Goal: Information Seeking & Learning: Learn about a topic

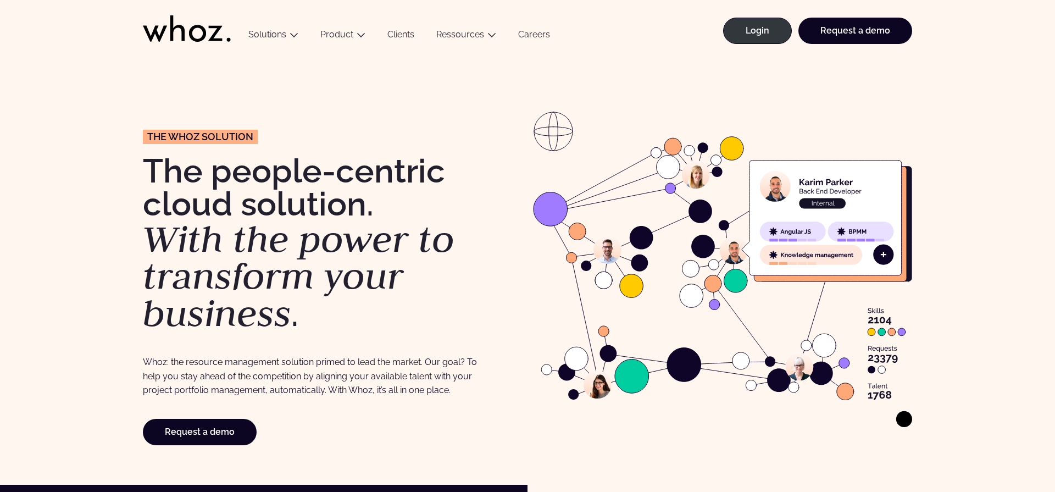
drag, startPoint x: 280, startPoint y: 364, endPoint x: 276, endPoint y: 390, distance: 26.6
click at [276, 391] on p "Whoz: the resource management solution primed to lead the market. Our goal? To …" at bounding box center [313, 376] width 341 height 42
click at [275, 387] on p "Whoz: the resource management solution primed to lead the market. Our goal? To …" at bounding box center [313, 376] width 341 height 42
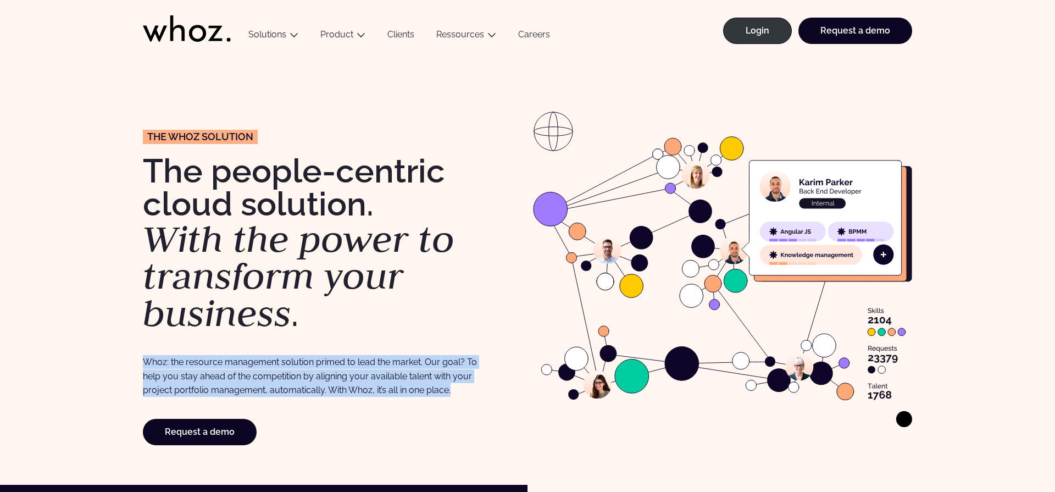
click at [275, 387] on p "Whoz: the resource management solution primed to lead the market. Our goal? To …" at bounding box center [313, 376] width 341 height 42
click at [283, 387] on p "Whoz: the resource management solution primed to lead the market. Our goal? To …" at bounding box center [313, 376] width 341 height 42
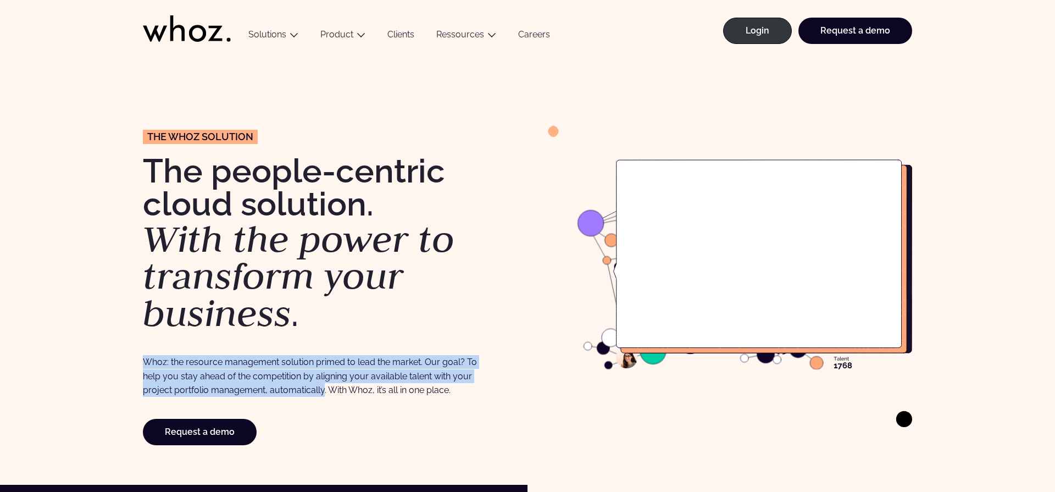
drag, startPoint x: 283, startPoint y: 387, endPoint x: 274, endPoint y: 351, distance: 37.3
click at [274, 351] on div "The Whoz solution The people-centric cloud solution. With the power to transfor…" at bounding box center [332, 269] width 379 height 351
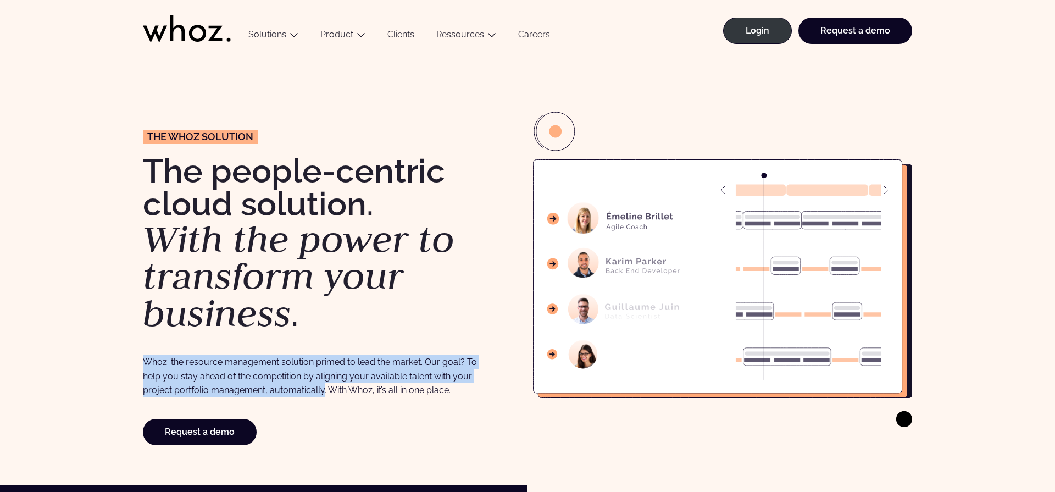
click at [271, 372] on p "Whoz: the resource management solution primed to lead the market. Our goal? To …" at bounding box center [313, 376] width 341 height 42
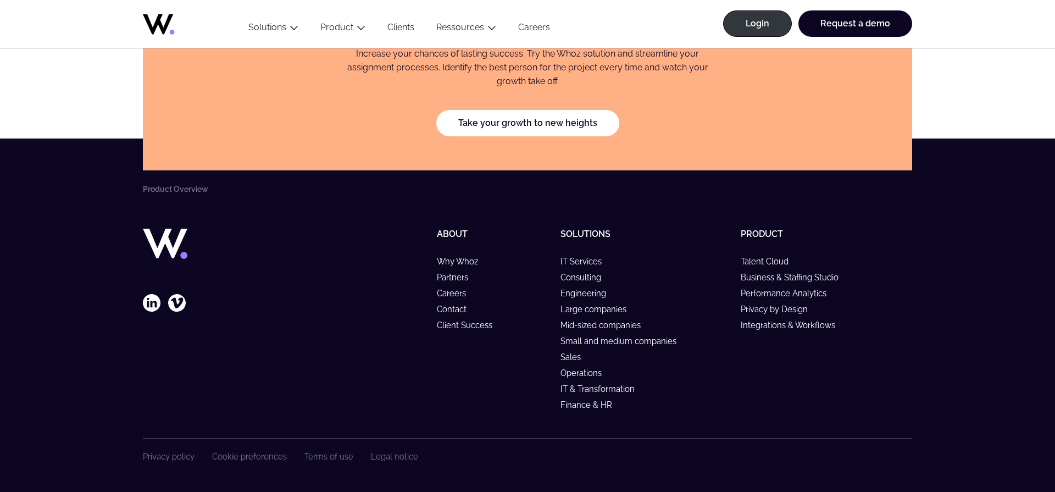
scroll to position [1994, 0]
click at [758, 282] on link "Business & Staffing Studio" at bounding box center [795, 277] width 108 height 9
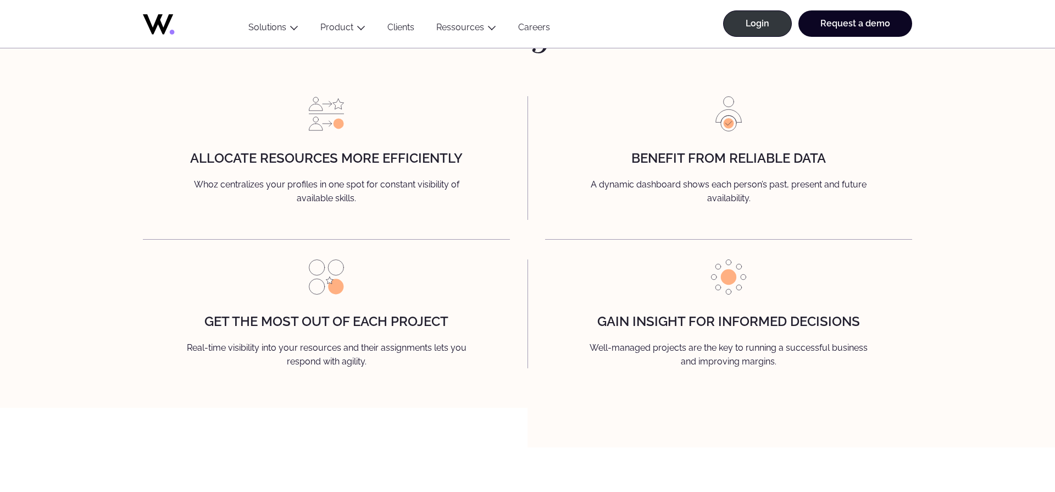
scroll to position [1332, 0]
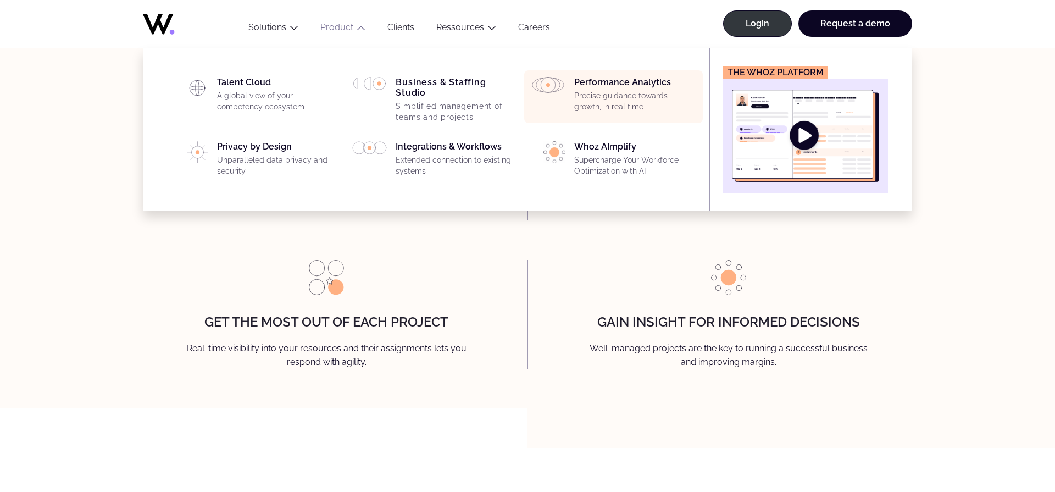
click at [610, 107] on p "Precise guidance towards growth, in real time" at bounding box center [635, 101] width 122 height 21
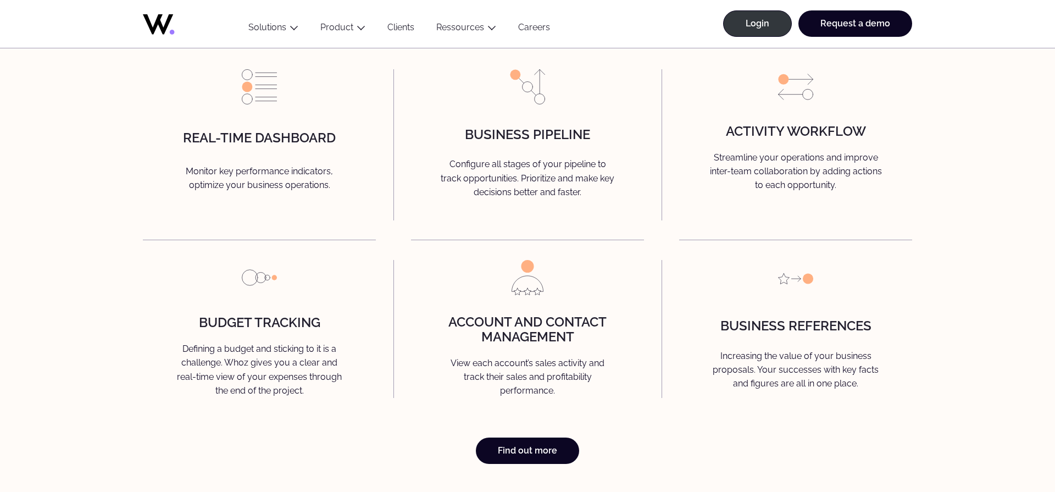
scroll to position [2696, 0]
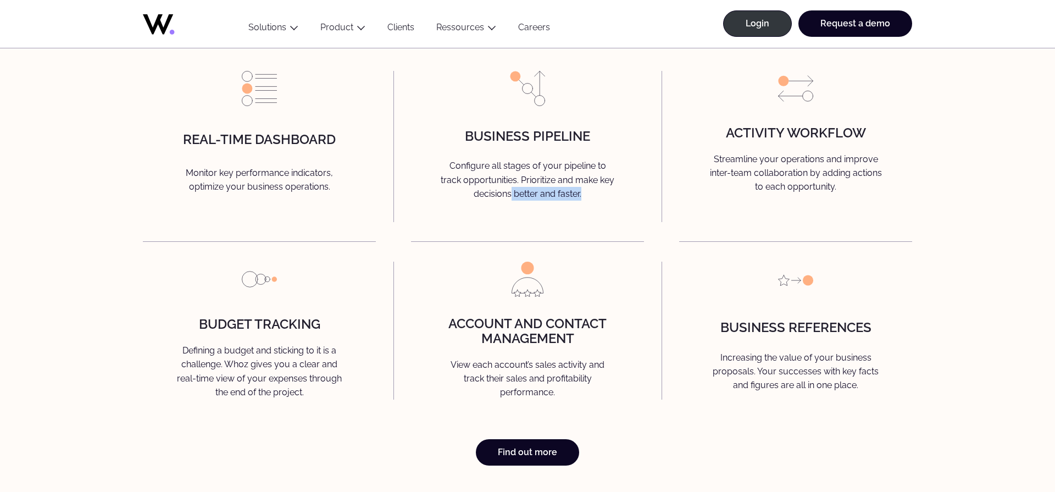
click at [511, 204] on p "Configure all stages of your pipeline to track opportunities. Prioritize and ma…" at bounding box center [527, 181] width 210 height 45
drag, startPoint x: 511, startPoint y: 194, endPoint x: 511, endPoint y: 177, distance: 17.0
click at [511, 177] on p "Configure all stages of your pipeline to track opportunities. Prioritize and ma…" at bounding box center [527, 181] width 210 height 45
click at [509, 188] on p "Configure all stages of your pipeline to track opportunities. Prioritize and ma…" at bounding box center [527, 181] width 210 height 45
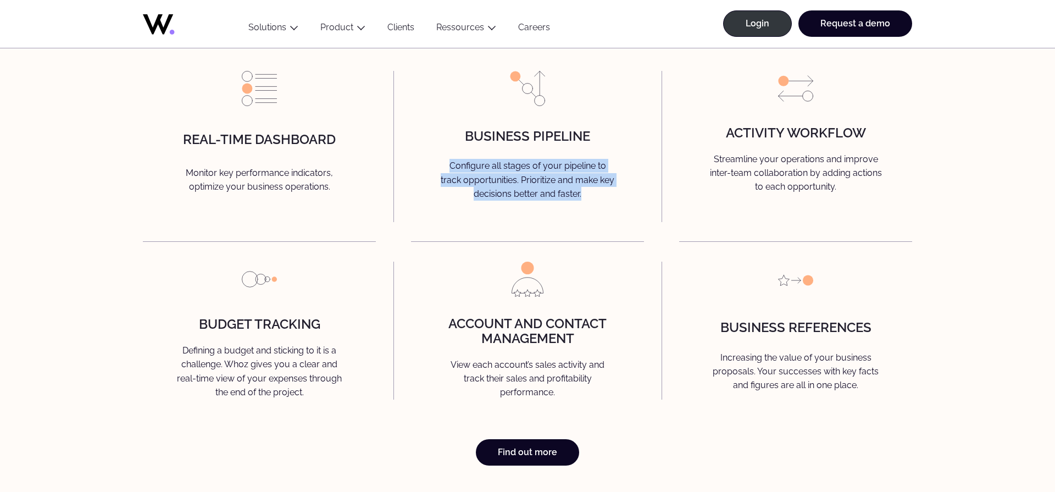
click at [509, 188] on p "Configure all stages of your pipeline to track opportunities. Prioritize and ma…" at bounding box center [527, 181] width 210 height 45
click at [509, 204] on p "Configure all stages of your pipeline to track opportunities. Prioritize and ma…" at bounding box center [527, 181] width 210 height 45
drag, startPoint x: 505, startPoint y: 210, endPoint x: 505, endPoint y: 176, distance: 33.5
click at [505, 176] on p "Configure all stages of your pipeline to track opportunities. Prioritize and ma…" at bounding box center [527, 181] width 210 height 45
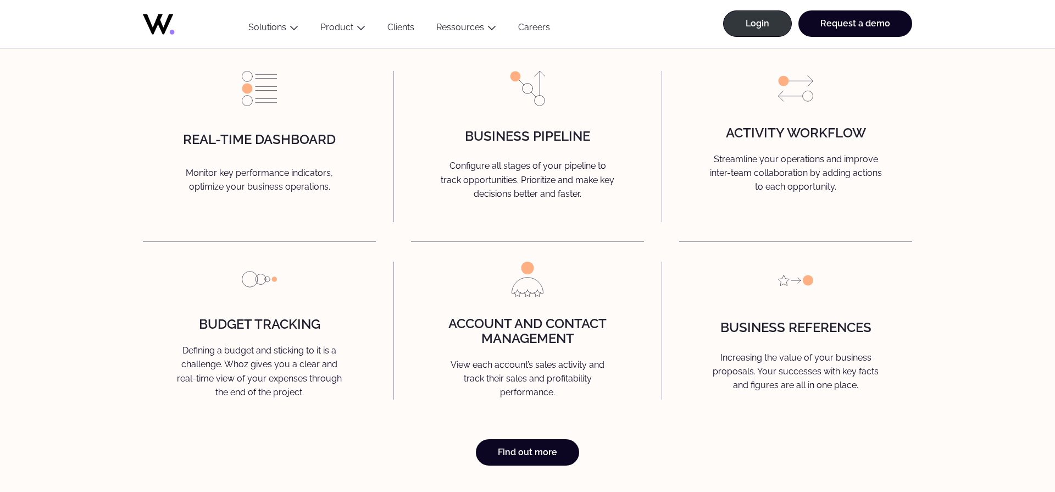
click at [502, 182] on p "Configure all stages of your pipeline to track opportunities. Prioritize and ma…" at bounding box center [527, 181] width 210 height 45
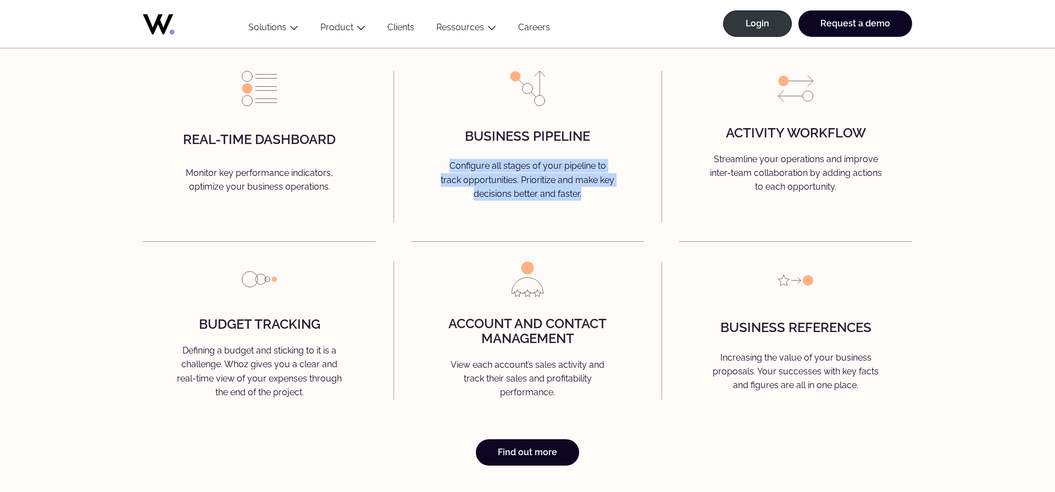
click at [502, 182] on p "Configure all stages of your pipeline to track opportunities. Prioritize and ma…" at bounding box center [527, 181] width 210 height 45
click at [502, 204] on p "Configure all stages of your pipeline to track opportunities. Prioritize and ma…" at bounding box center [527, 181] width 210 height 45
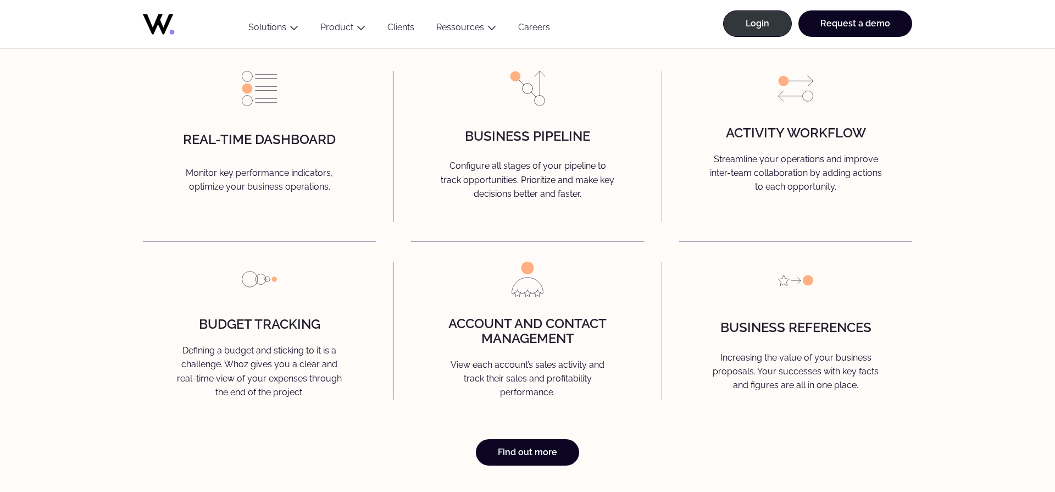
scroll to position [2688, 0]
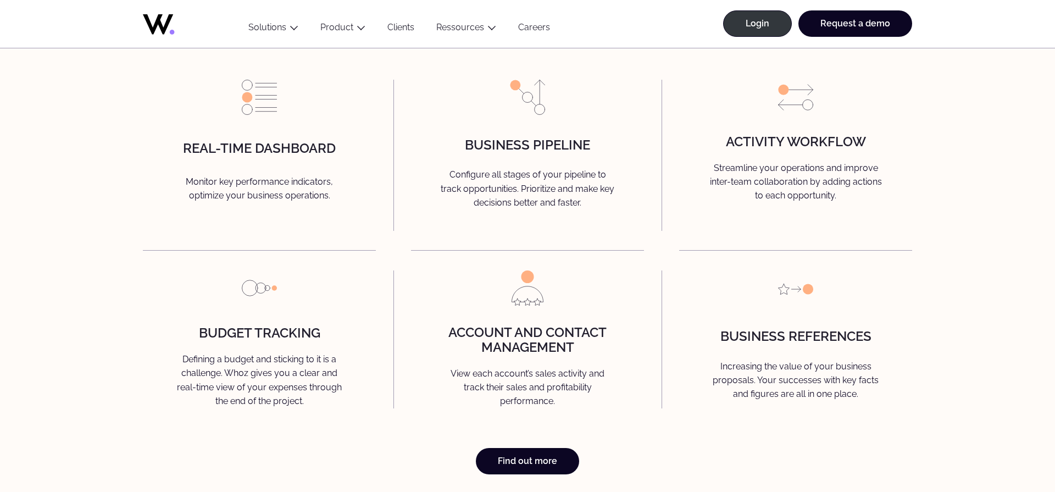
click at [252, 395] on p "Defining a budget and sticking to it is a challenge. Whoz gives you a clear and…" at bounding box center [259, 379] width 210 height 55
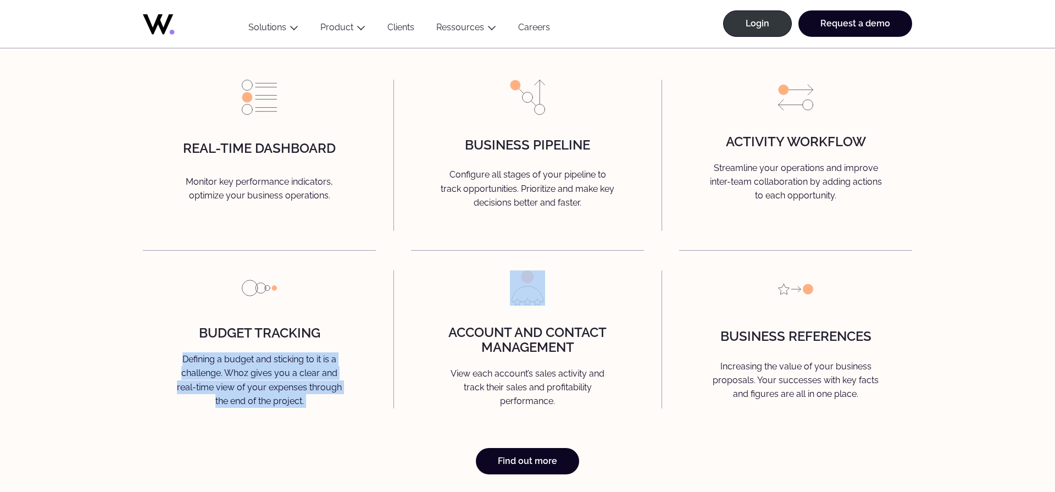
click at [252, 395] on p "Defining a budget and sticking to it is a challenge. Whoz gives you a clear and…" at bounding box center [259, 379] width 210 height 55
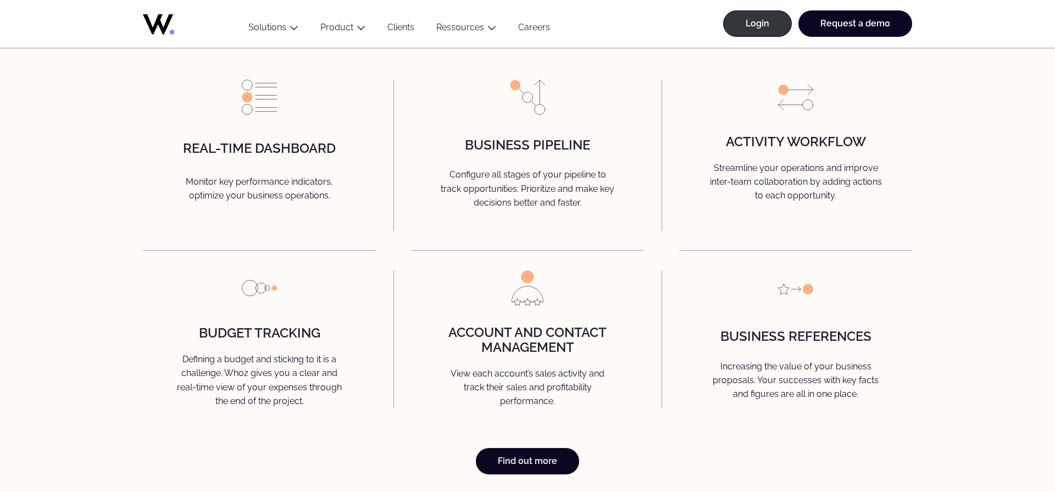
click at [253, 408] on p "Defining a budget and sticking to it is a challenge. Whoz gives you a clear and…" at bounding box center [259, 379] width 210 height 55
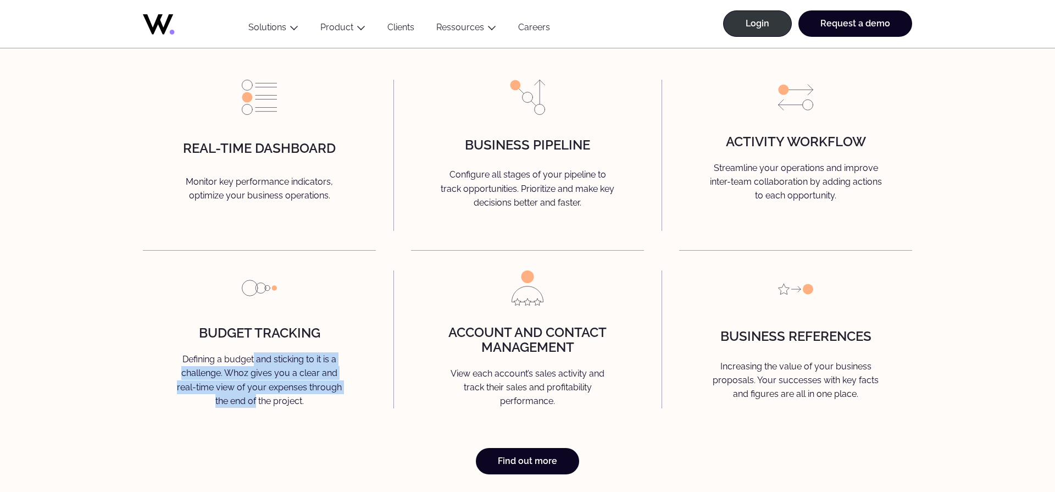
drag, startPoint x: 253, startPoint y: 414, endPoint x: 252, endPoint y: 374, distance: 39.6
click at [252, 374] on p "Defining a budget and sticking to it is a challenge. Whoz gives you a clear and…" at bounding box center [259, 379] width 210 height 55
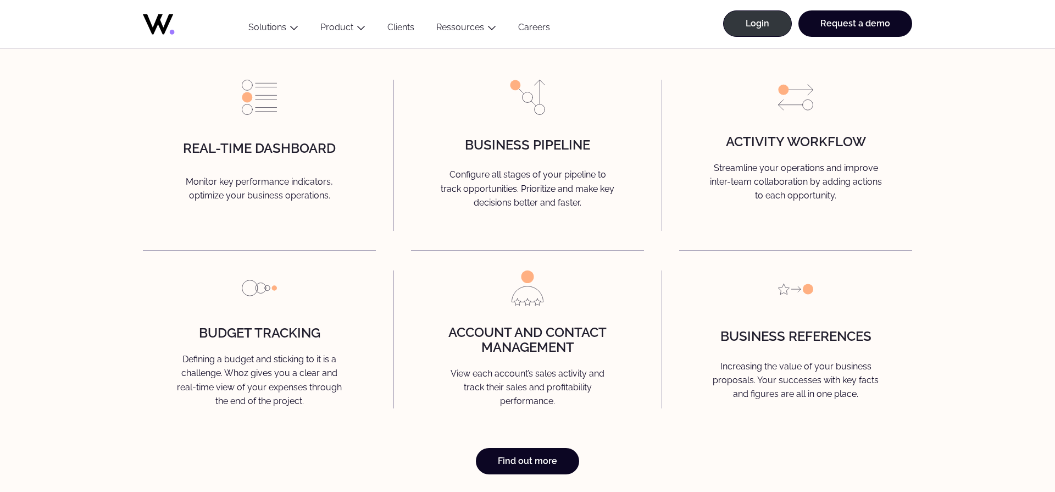
click at [261, 390] on p "Defining a budget and sticking to it is a challenge. Whoz gives you a clear and…" at bounding box center [259, 379] width 210 height 55
drag, startPoint x: 505, startPoint y: 387, endPoint x: 505, endPoint y: 413, distance: 25.8
click at [505, 408] on p "View each account’s sales activity and track their sales and profitability perf…" at bounding box center [527, 387] width 210 height 42
click at [518, 408] on p "View each account’s sales activity and track their sales and profitability perf…" at bounding box center [527, 387] width 210 height 42
drag, startPoint x: 518, startPoint y: 413, endPoint x: 518, endPoint y: 374, distance: 39.0
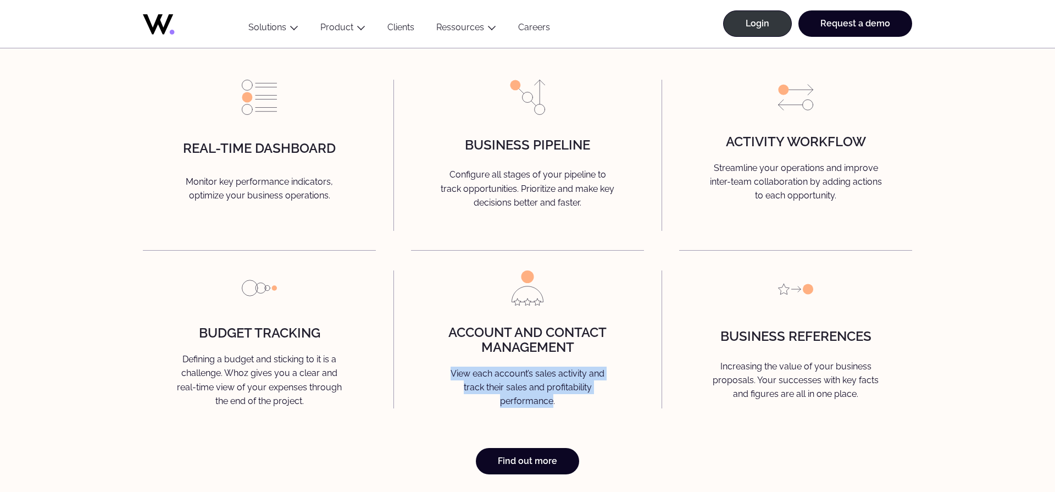
click at [518, 374] on div "Account and contact management View each account’s sales activity and track the…" at bounding box center [527, 338] width 233 height 137
click at [553, 382] on p "View each account’s sales activity and track their sales and profitability perf…" at bounding box center [527, 387] width 210 height 42
click at [762, 384] on p "Increasing the value of your business proposals. Your successes with key facts …" at bounding box center [796, 381] width 210 height 45
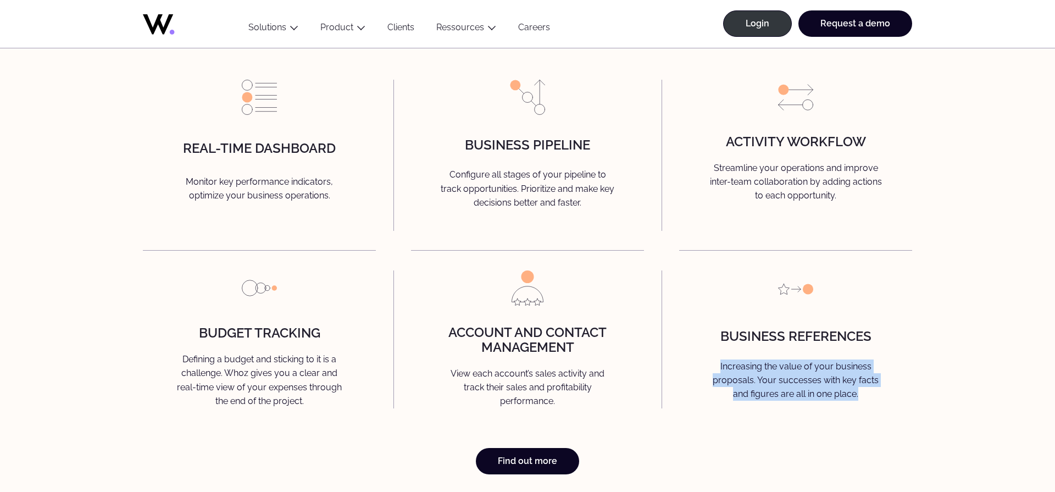
click at [762, 384] on p "Increasing the value of your business proposals. Your successes with key facts …" at bounding box center [796, 381] width 210 height 45
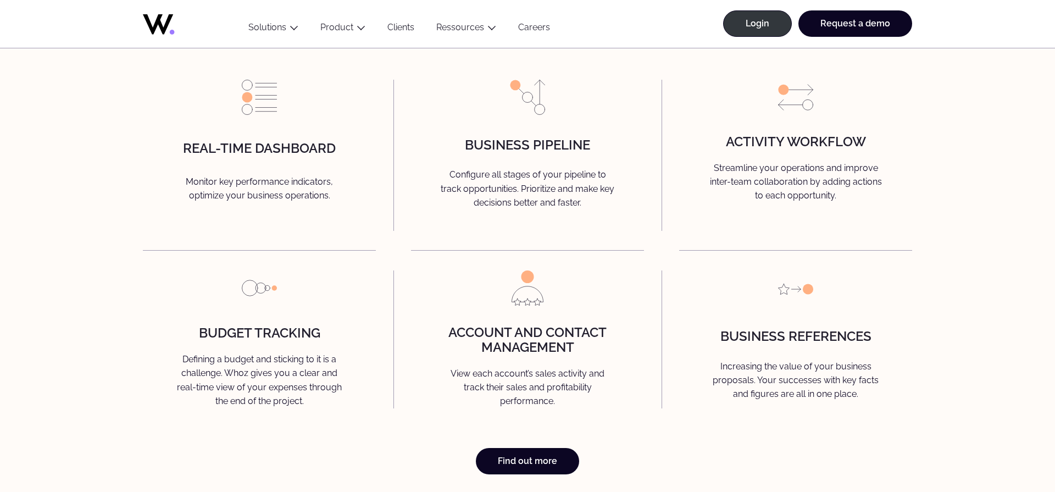
click at [755, 397] on p "Increasing the value of your business proposals. Your successes with key facts …" at bounding box center [796, 381] width 210 height 45
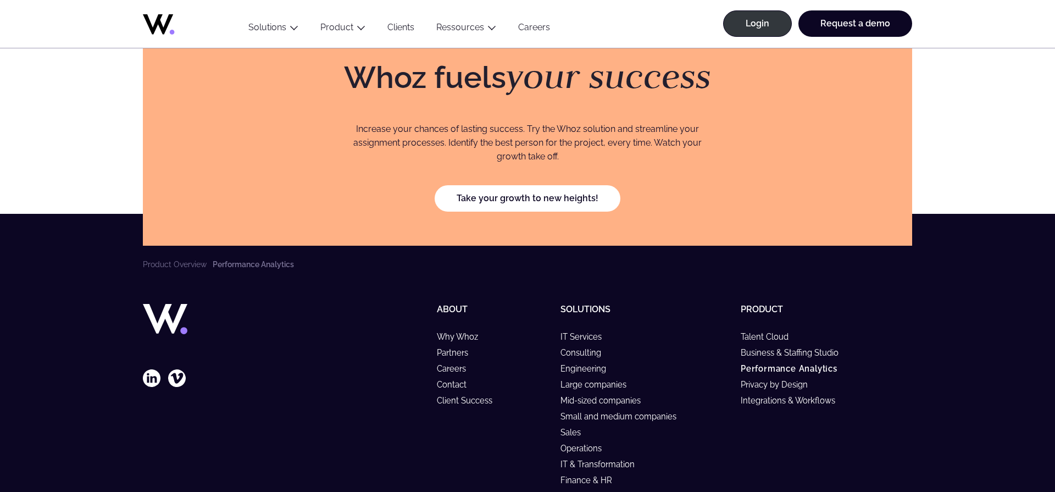
scroll to position [3302, 0]
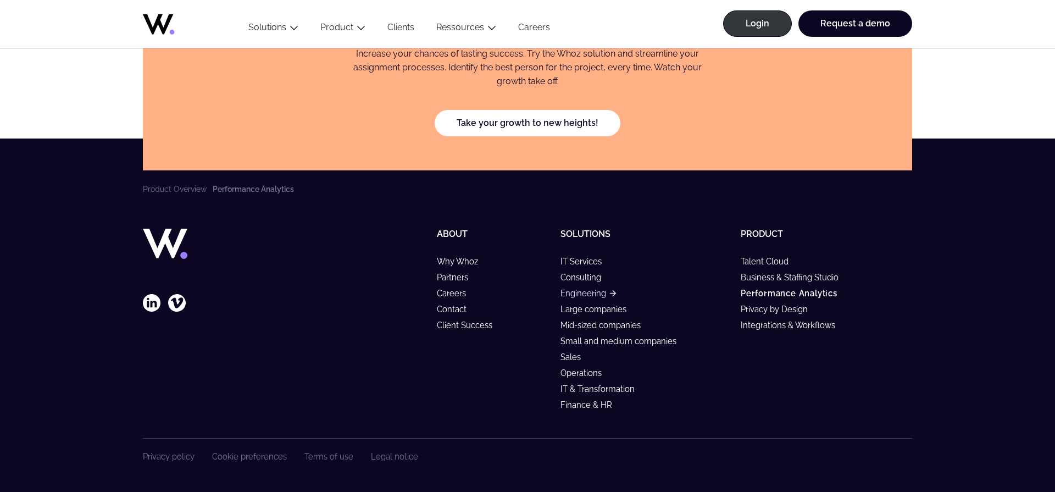
click at [585, 292] on link "Engineering" at bounding box center [587, 292] width 55 height 9
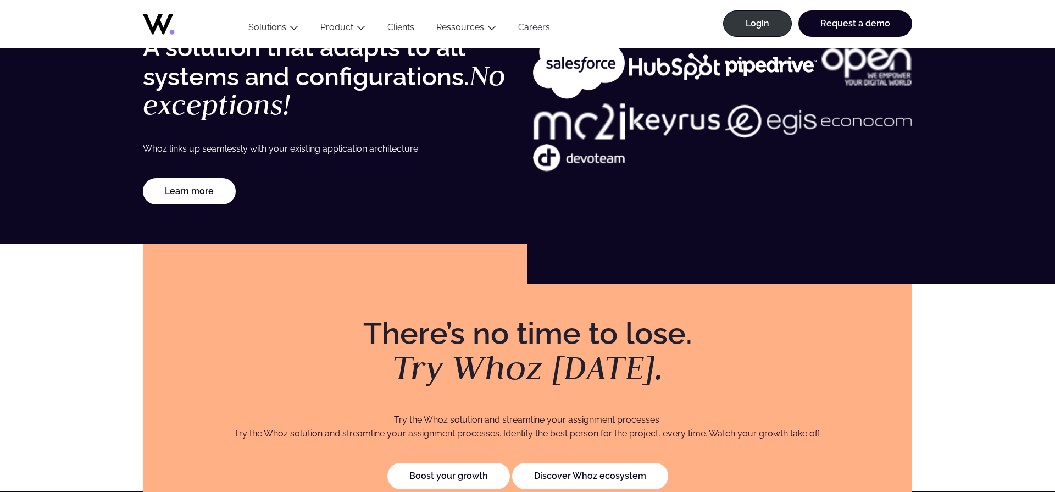
scroll to position [2181, 0]
